Goal: Navigation & Orientation: Find specific page/section

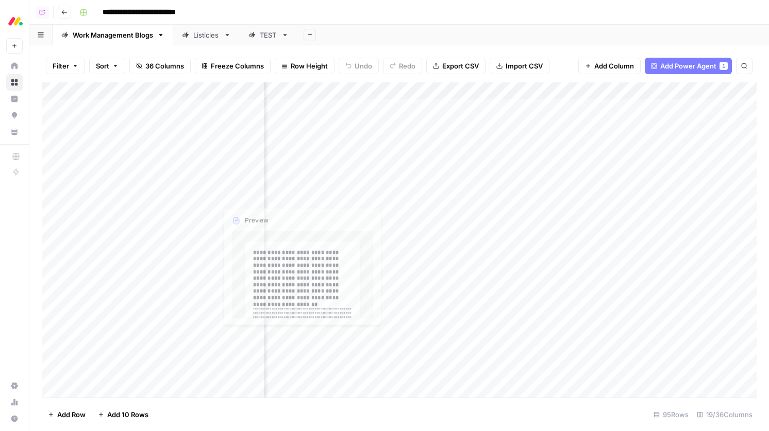
scroll to position [0, 1227]
